Goal: Information Seeking & Learning: Learn about a topic

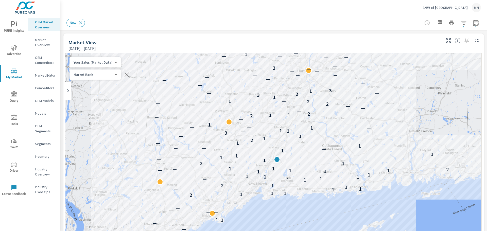
scroll to position [0, 0]
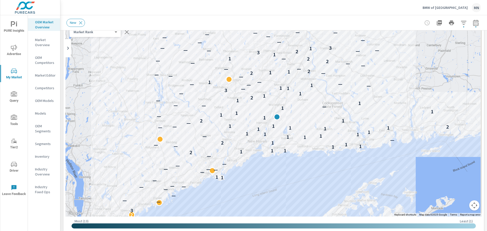
click at [16, 27] on icon "nav menu" at bounding box center [14, 24] width 6 height 6
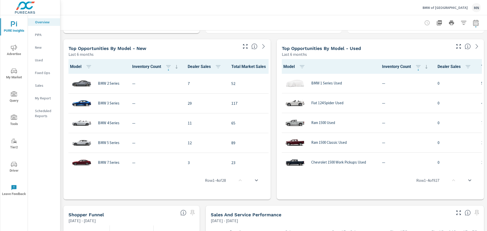
scroll to position [355, 0]
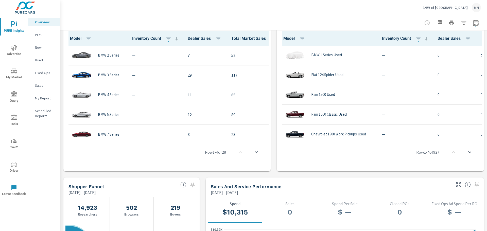
drag, startPoint x: 206, startPoint y: 138, endPoint x: 258, endPoint y: 139, distance: 52.3
click at [258, 139] on div "Row 1 - 4 of 28" at bounding box center [166, 152] width 203 height 30
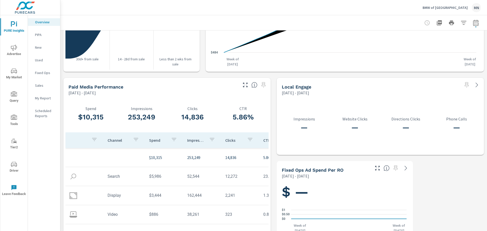
scroll to position [632, 0]
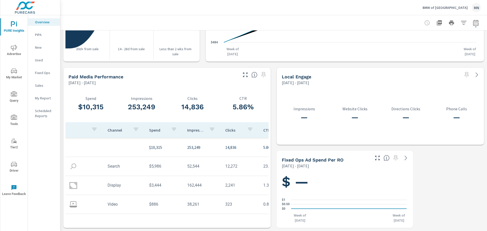
click at [81, 146] on td at bounding box center [84, 147] width 38 height 8
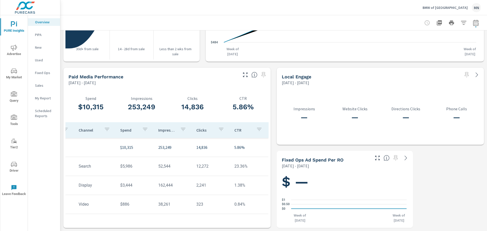
scroll to position [0, 0]
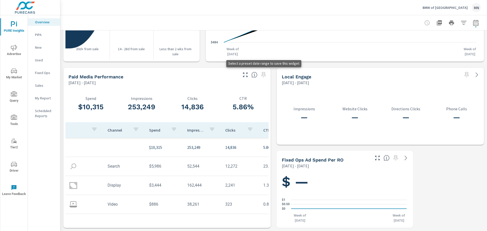
click at [261, 74] on span at bounding box center [264, 75] width 8 height 8
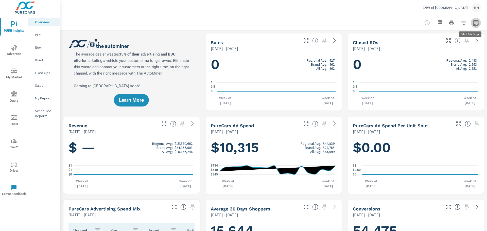
click at [473, 26] on button "button" at bounding box center [476, 23] width 10 height 10
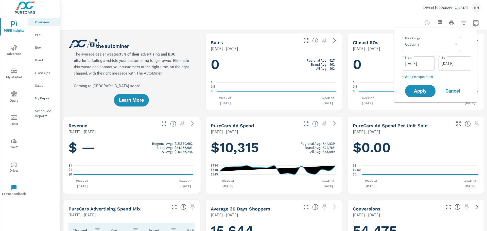
click at [473, 26] on button "button" at bounding box center [476, 23] width 10 height 10
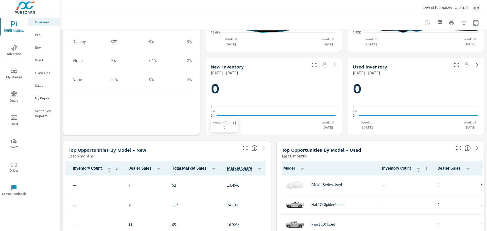
scroll to position [279, 0]
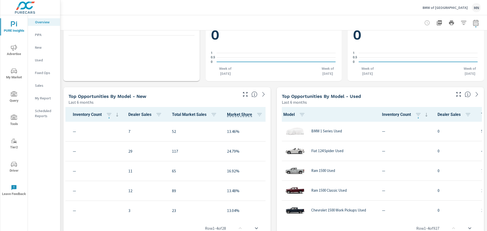
drag, startPoint x: 149, startPoint y: 213, endPoint x: 62, endPoint y: 210, distance: 87.4
click at [62, 210] on div "Learn More The average dealer wastes 35% of their advertising and BDC efforts m…" at bounding box center [273, 167] width 427 height 833
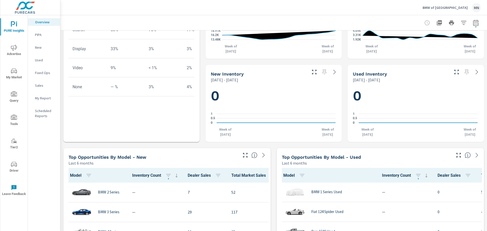
scroll to position [149, 0]
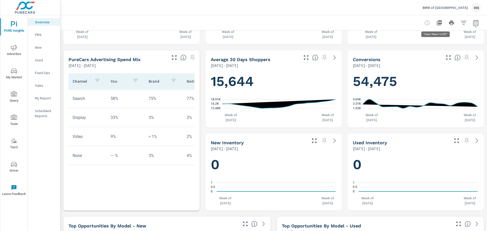
click at [438, 22] on icon "button" at bounding box center [439, 22] width 5 height 5
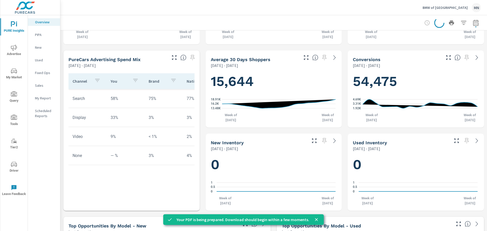
click at [317, 220] on icon "close" at bounding box center [316, 219] width 5 height 5
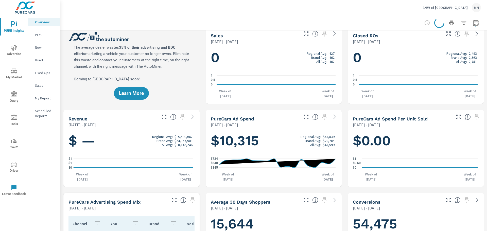
scroll to position [0, 0]
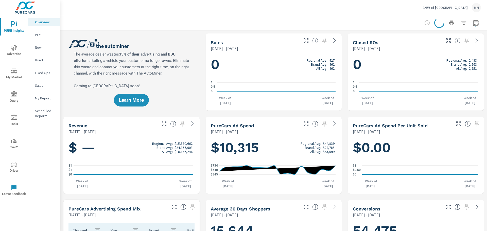
click at [434, 23] on icon at bounding box center [439, 22] width 11 height 11
